Goal: Transaction & Acquisition: Purchase product/service

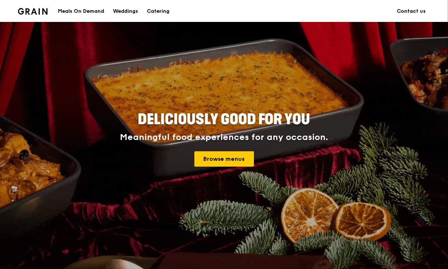
scroll to position [33, 0]
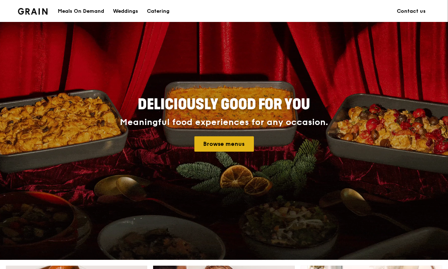
click at [209, 141] on link "Browse menus" at bounding box center [225, 143] width 60 height 15
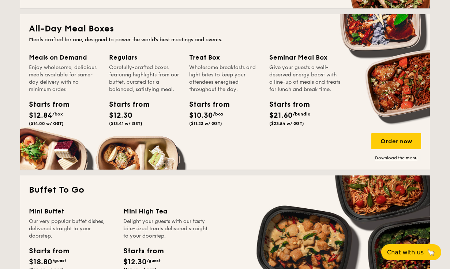
scroll to position [479, 0]
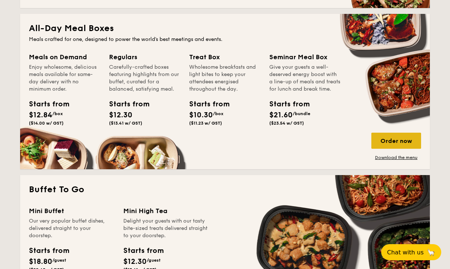
click at [380, 136] on div "Order now" at bounding box center [396, 141] width 50 height 16
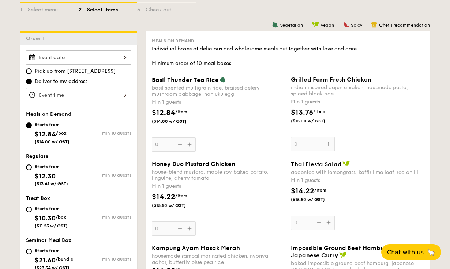
scroll to position [166, 0]
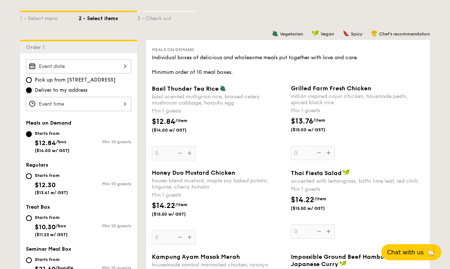
click at [122, 63] on div at bounding box center [78, 66] width 105 height 14
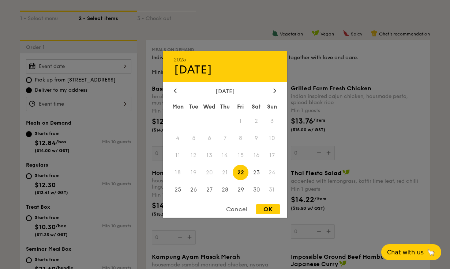
click at [238, 172] on span "22" at bounding box center [241, 173] width 16 height 16
click at [260, 208] on div "OK" at bounding box center [268, 209] width 24 height 10
type input "Aug 22, 2025"
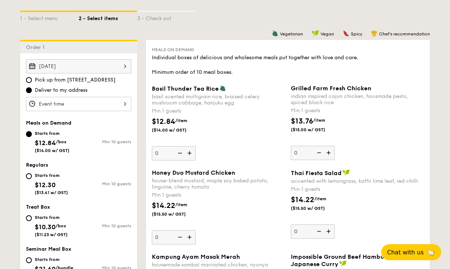
click at [114, 104] on div at bounding box center [78, 104] width 105 height 14
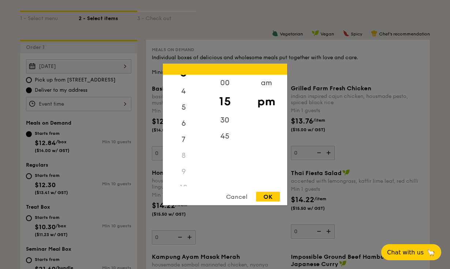
scroll to position [62, 0]
click at [183, 126] on div "6" at bounding box center [183, 125] width 41 height 21
drag, startPoint x: 229, startPoint y: 95, endPoint x: 229, endPoint y: 123, distance: 27.1
click at [229, 123] on div "00 15 30 45" at bounding box center [224, 131] width 41 height 112
click at [229, 123] on div "30" at bounding box center [224, 122] width 41 height 21
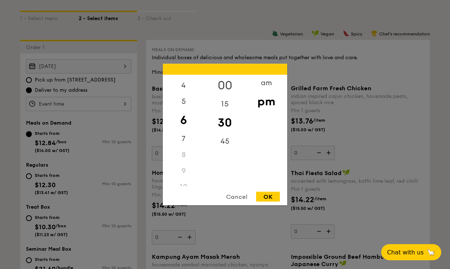
click at [223, 85] on div "00" at bounding box center [224, 85] width 41 height 21
click at [264, 196] on div "OK" at bounding box center [268, 197] width 24 height 10
type input "6:00PM"
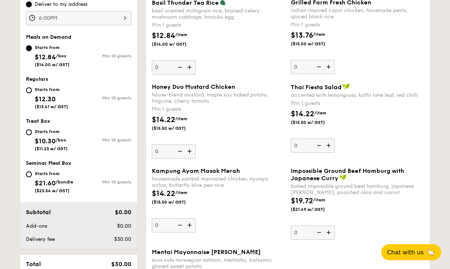
scroll to position [0, 0]
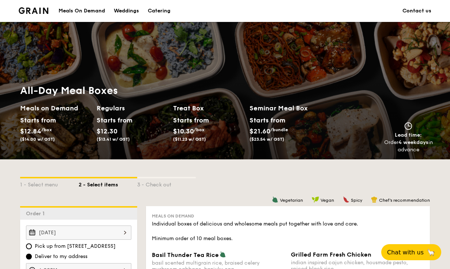
click at [84, 8] on div "Meals On Demand" at bounding box center [82, 11] width 46 height 22
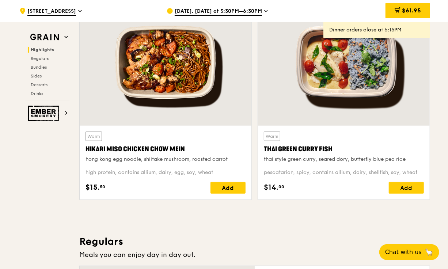
scroll to position [268, 0]
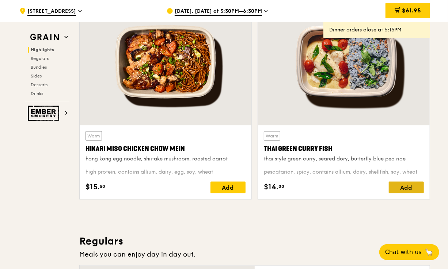
click at [394, 187] on div "Add" at bounding box center [406, 188] width 35 height 12
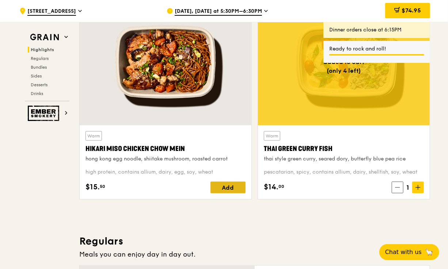
click at [236, 188] on div "Add" at bounding box center [228, 188] width 35 height 12
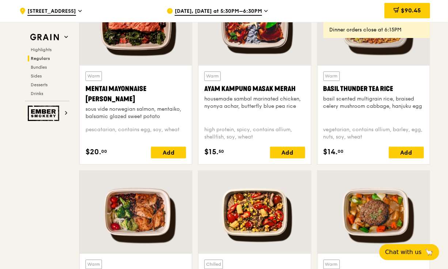
scroll to position [628, 0]
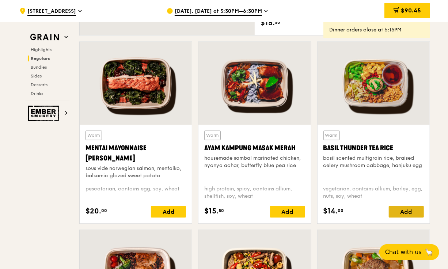
click at [396, 208] on div "Add" at bounding box center [406, 212] width 35 height 12
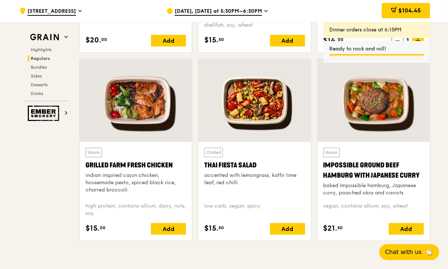
scroll to position [802, 0]
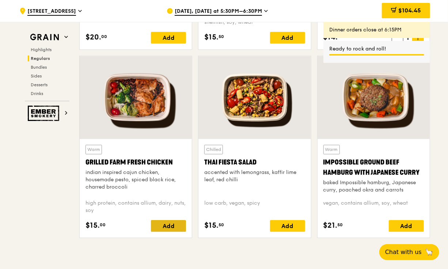
click at [162, 224] on div "Add" at bounding box center [168, 226] width 35 height 12
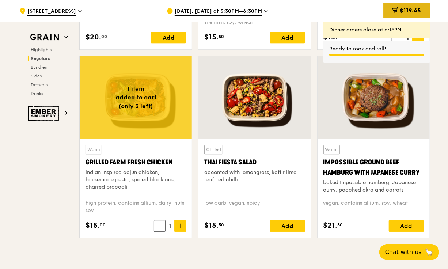
click at [402, 10] on span "$119.45" at bounding box center [410, 10] width 21 height 7
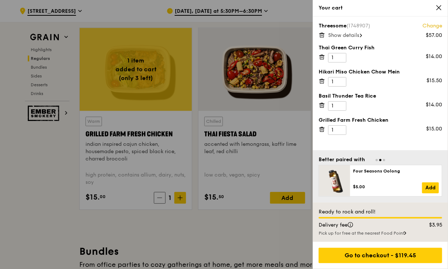
scroll to position [823, 0]
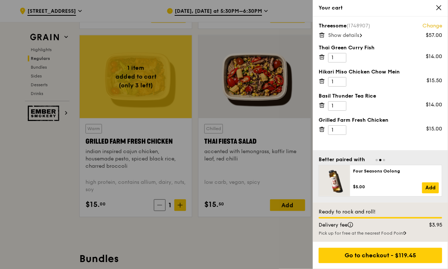
click at [324, 34] on icon at bounding box center [322, 35] width 7 height 7
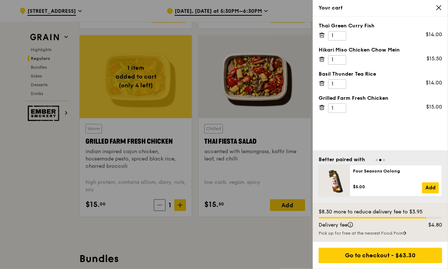
click at [440, 7] on icon at bounding box center [439, 7] width 7 height 7
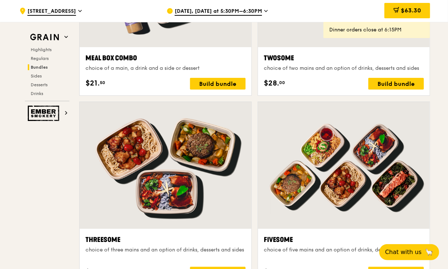
scroll to position [1237, 0]
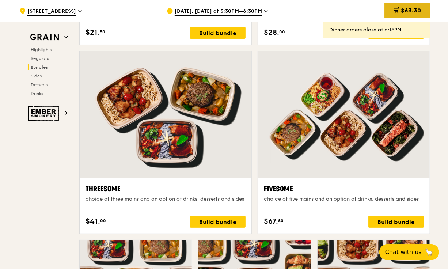
click at [406, 11] on span "$63.30" at bounding box center [411, 10] width 20 height 7
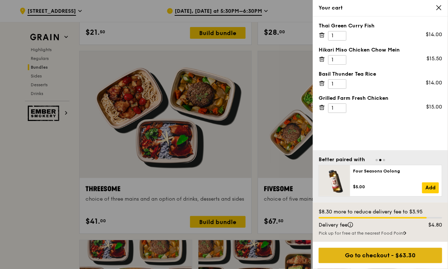
click at [387, 253] on div "Go to checkout - $63.30" at bounding box center [381, 255] width 124 height 15
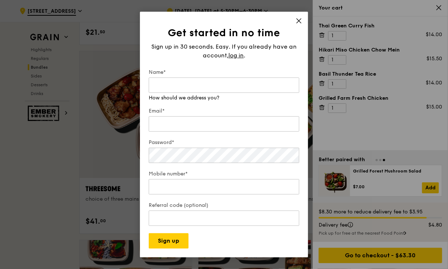
click at [298, 22] on icon at bounding box center [299, 21] width 7 height 7
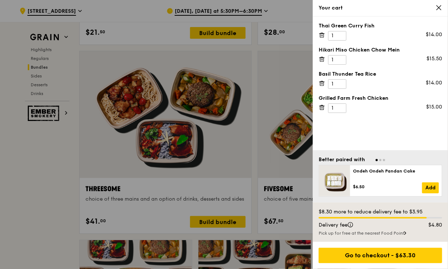
click at [335, 129] on div "Thai Green [PERSON_NAME] Fish 1 $14.00 Hikari Miso Chicken Chow Mein 1 $15.50 B…" at bounding box center [380, 83] width 135 height 134
type input "2"
click at [342, 34] on input "2" at bounding box center [338, 36] width 18 height 10
click at [324, 109] on icon at bounding box center [322, 107] width 7 height 7
